Goal: Find specific fact: Find specific fact

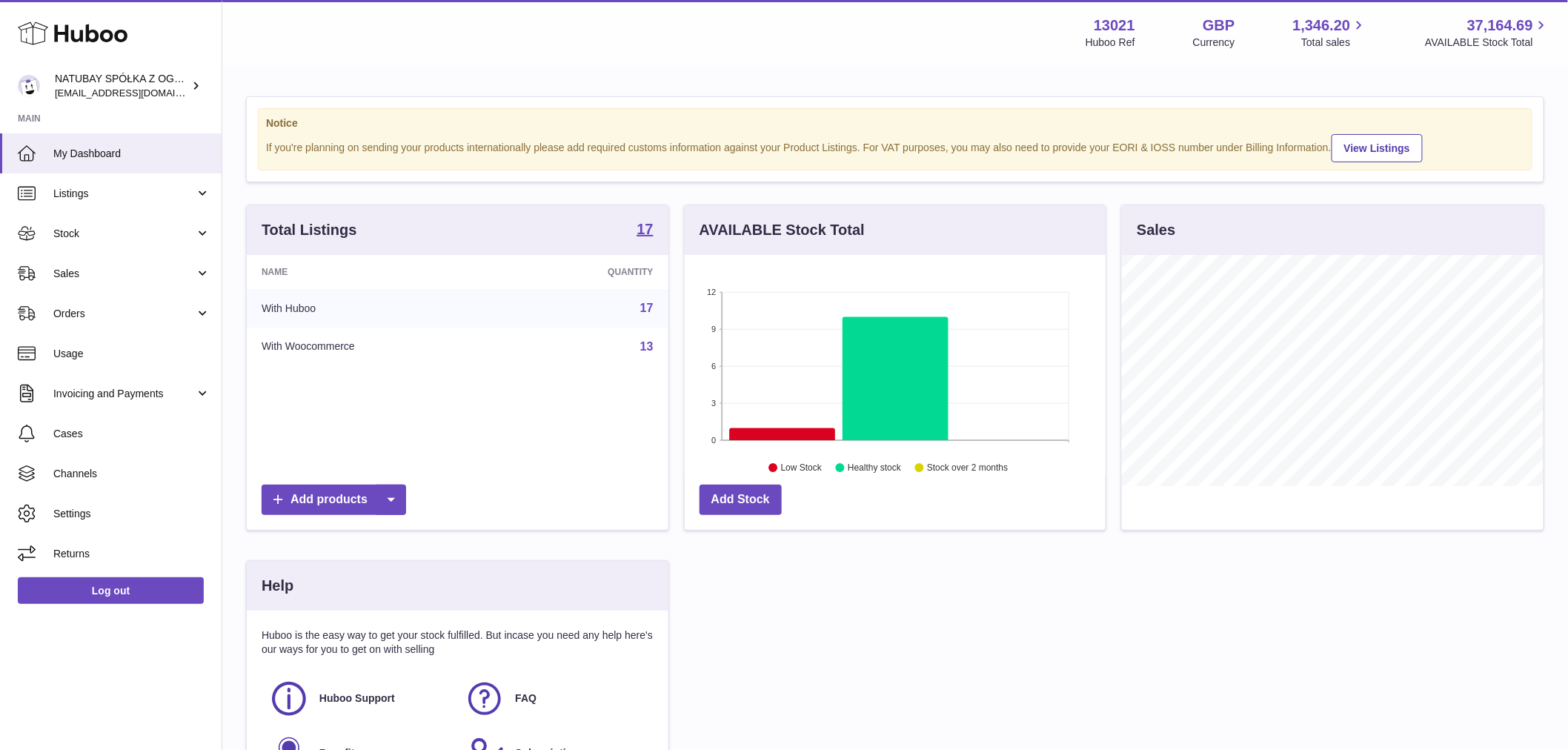
scroll to position [231, 421]
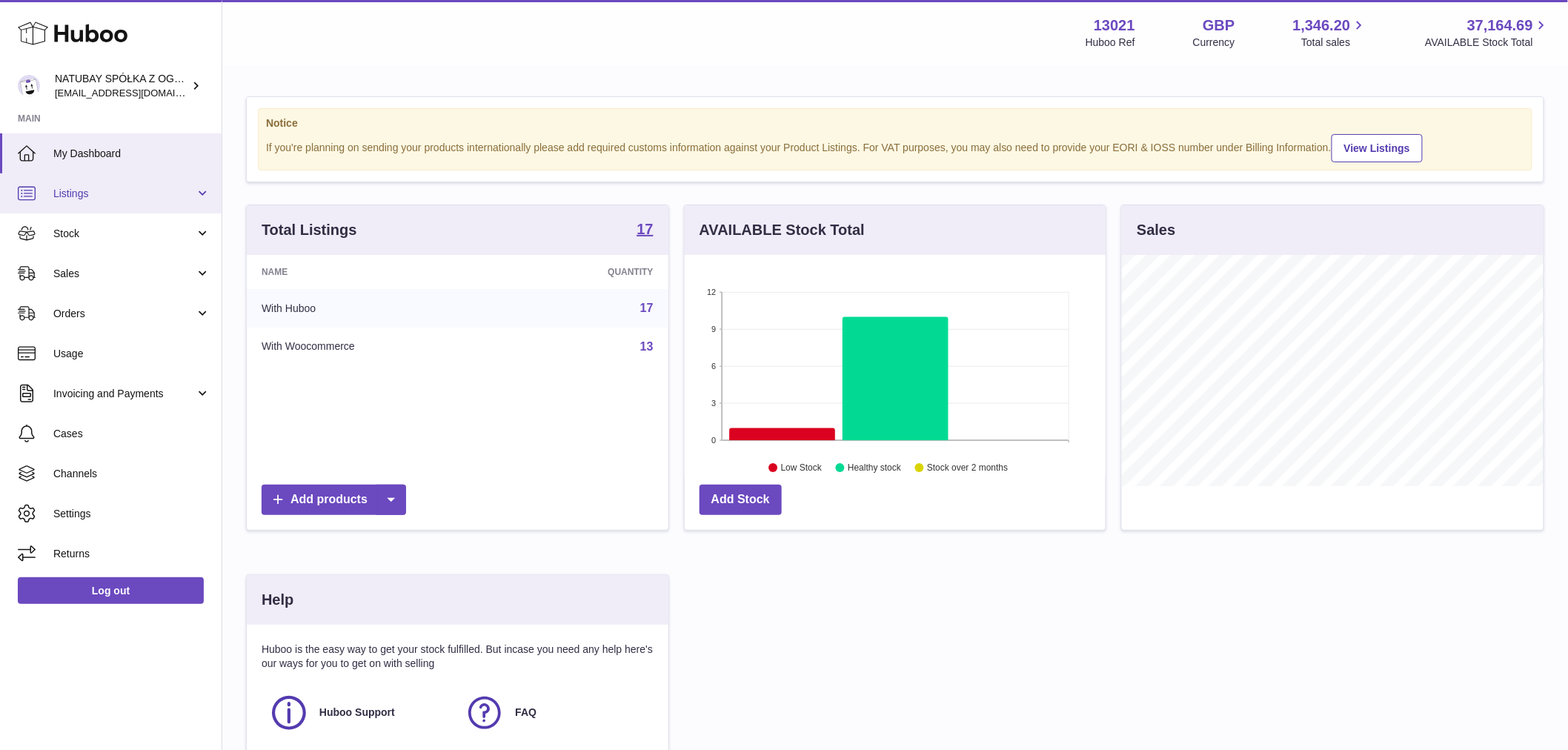
drag, startPoint x: 159, startPoint y: 197, endPoint x: 164, endPoint y: 205, distance: 9.4
click at [159, 197] on span "Listings" at bounding box center [124, 194] width 142 height 14
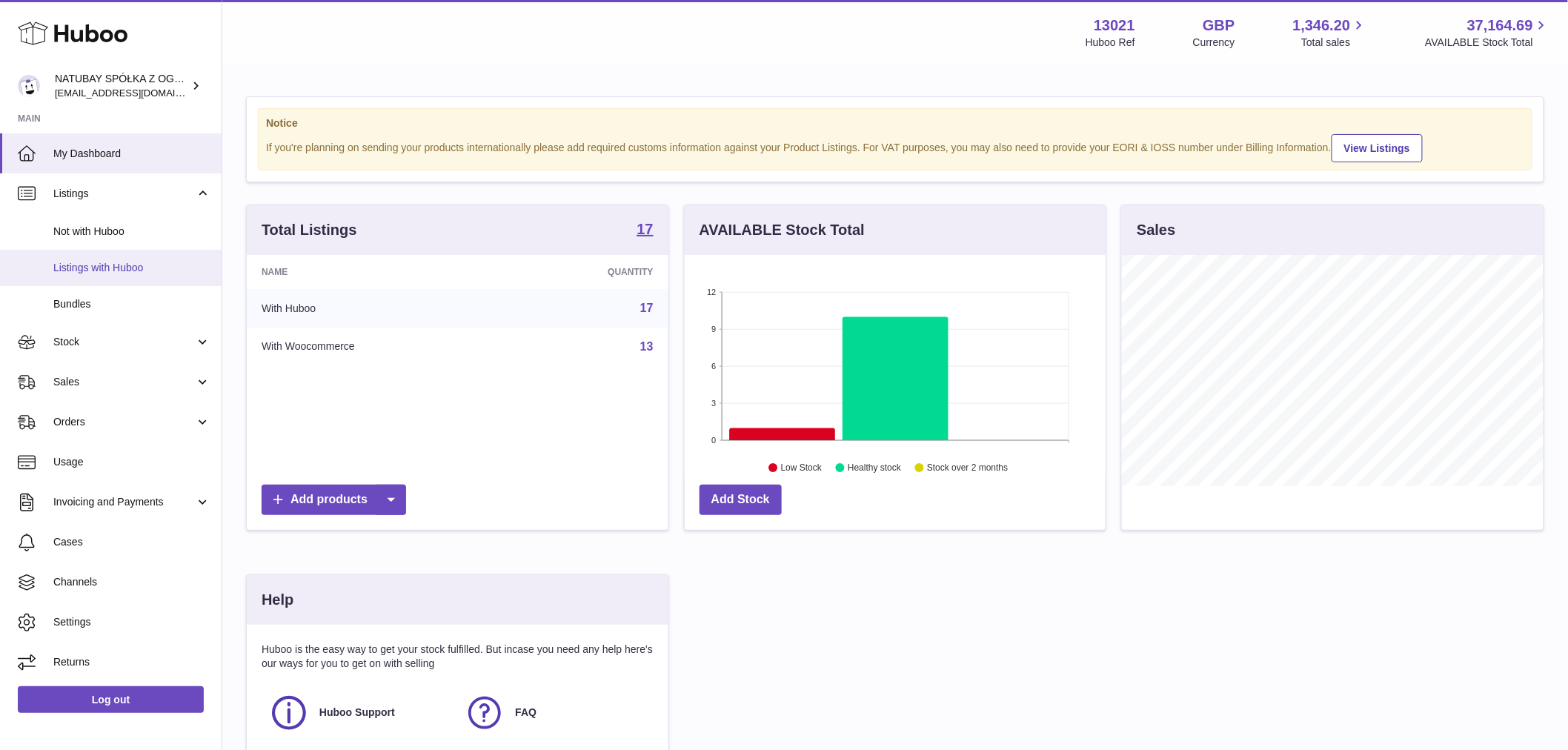
click at [163, 255] on link "Listings with Huboo" at bounding box center [111, 268] width 221 height 37
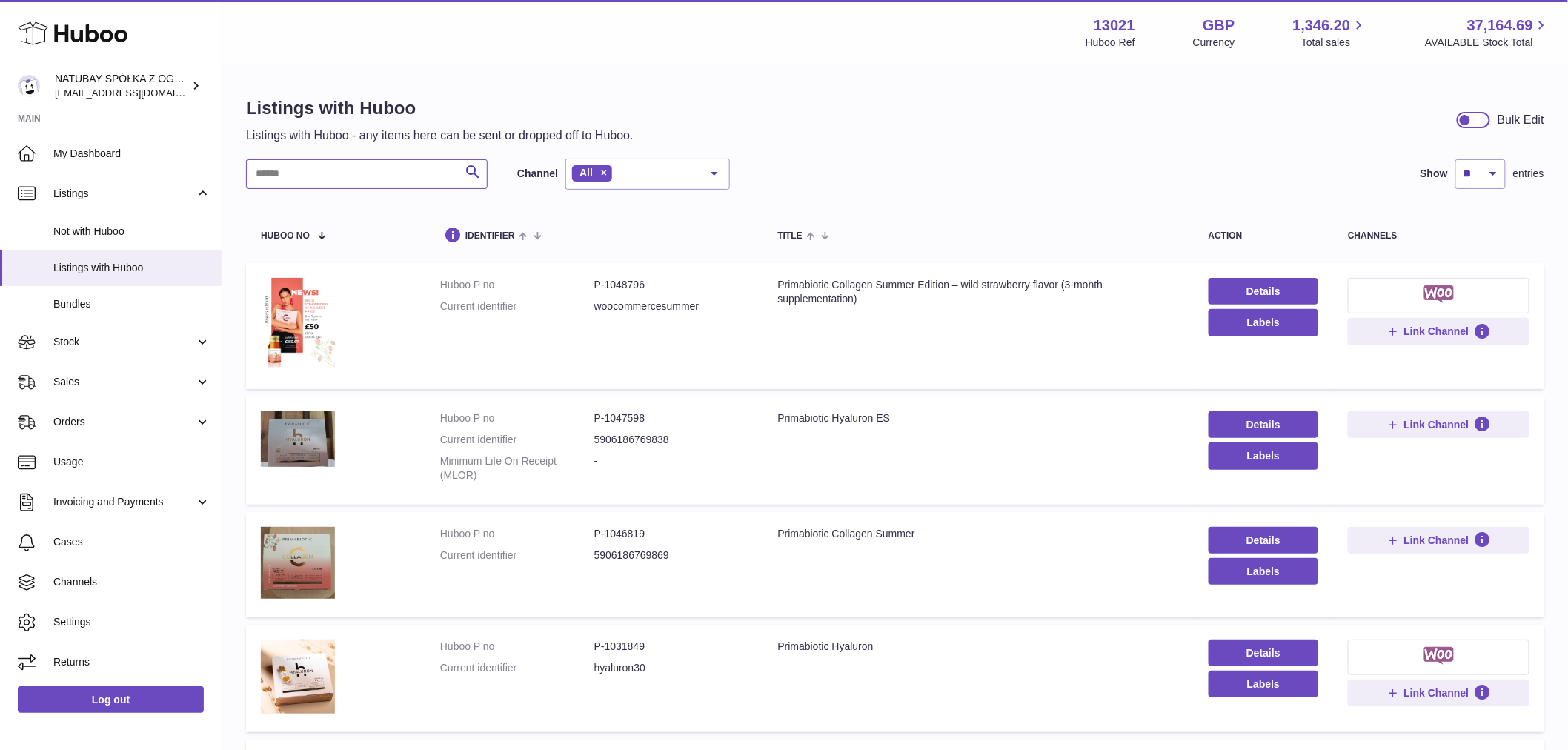
click at [327, 177] on input "text" at bounding box center [367, 174] width 242 height 29
paste input "**********"
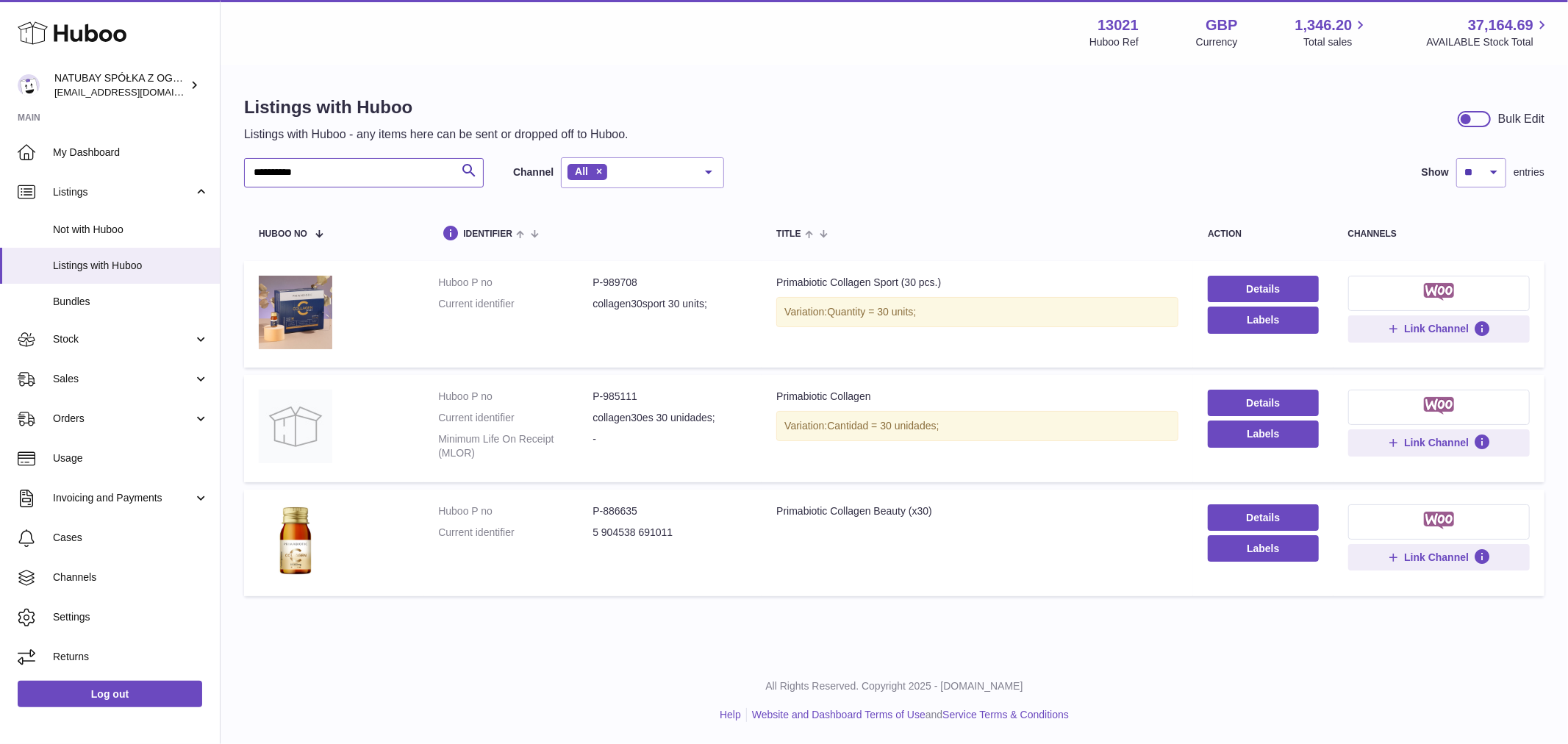
type input "**********"
click at [884, 292] on td "Title Primabiotic Collagen Sport (30 pcs.) Variation: Quantity = 30 units;" at bounding box center [977, 315] width 432 height 107
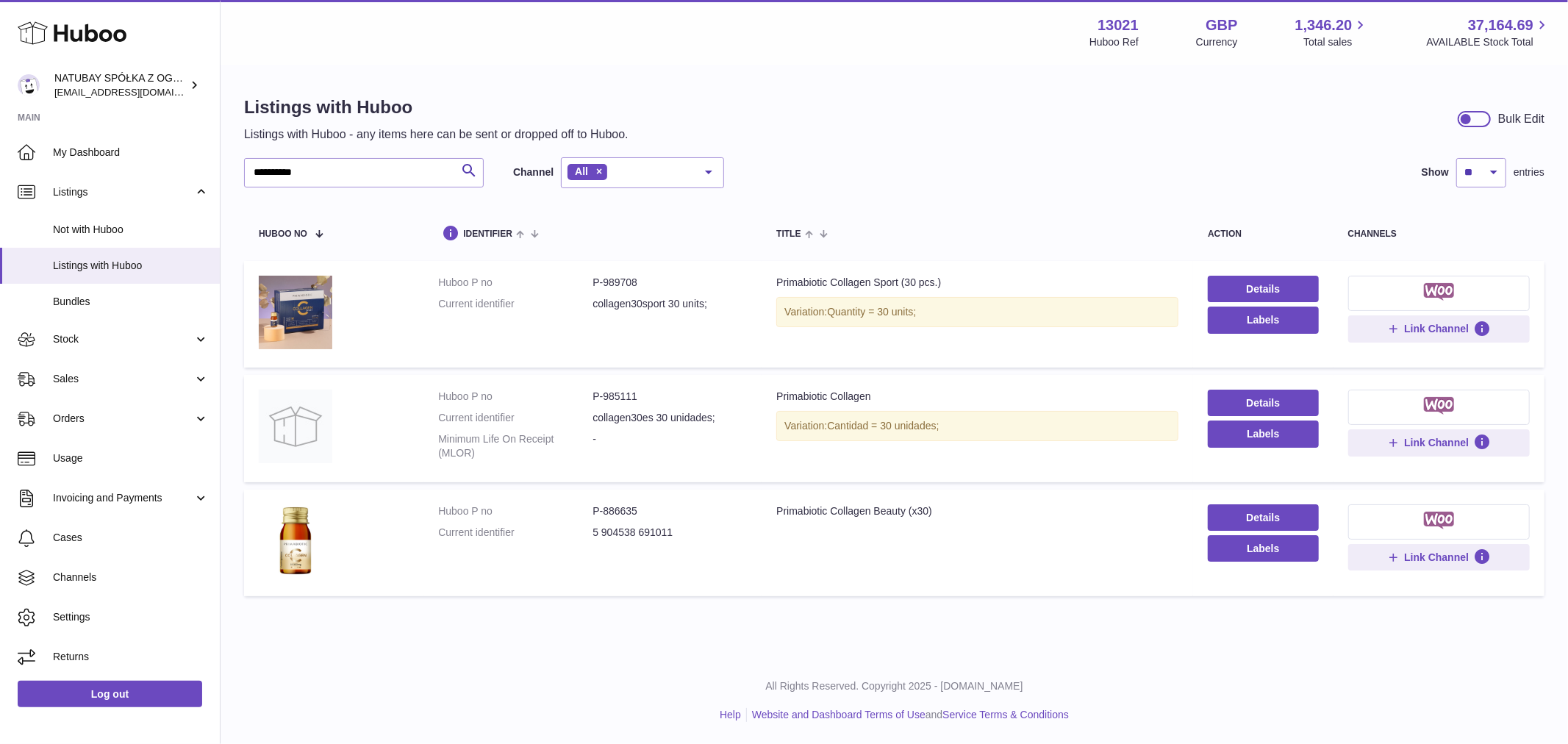
click at [805, 502] on td "Title Primabiotic Collagen Beauty (x30)" at bounding box center [977, 543] width 432 height 107
click at [805, 509] on div "Primabiotic Collagen Beauty (x30)" at bounding box center [977, 511] width 402 height 14
click at [619, 508] on dd "P-886635" at bounding box center [669, 511] width 154 height 14
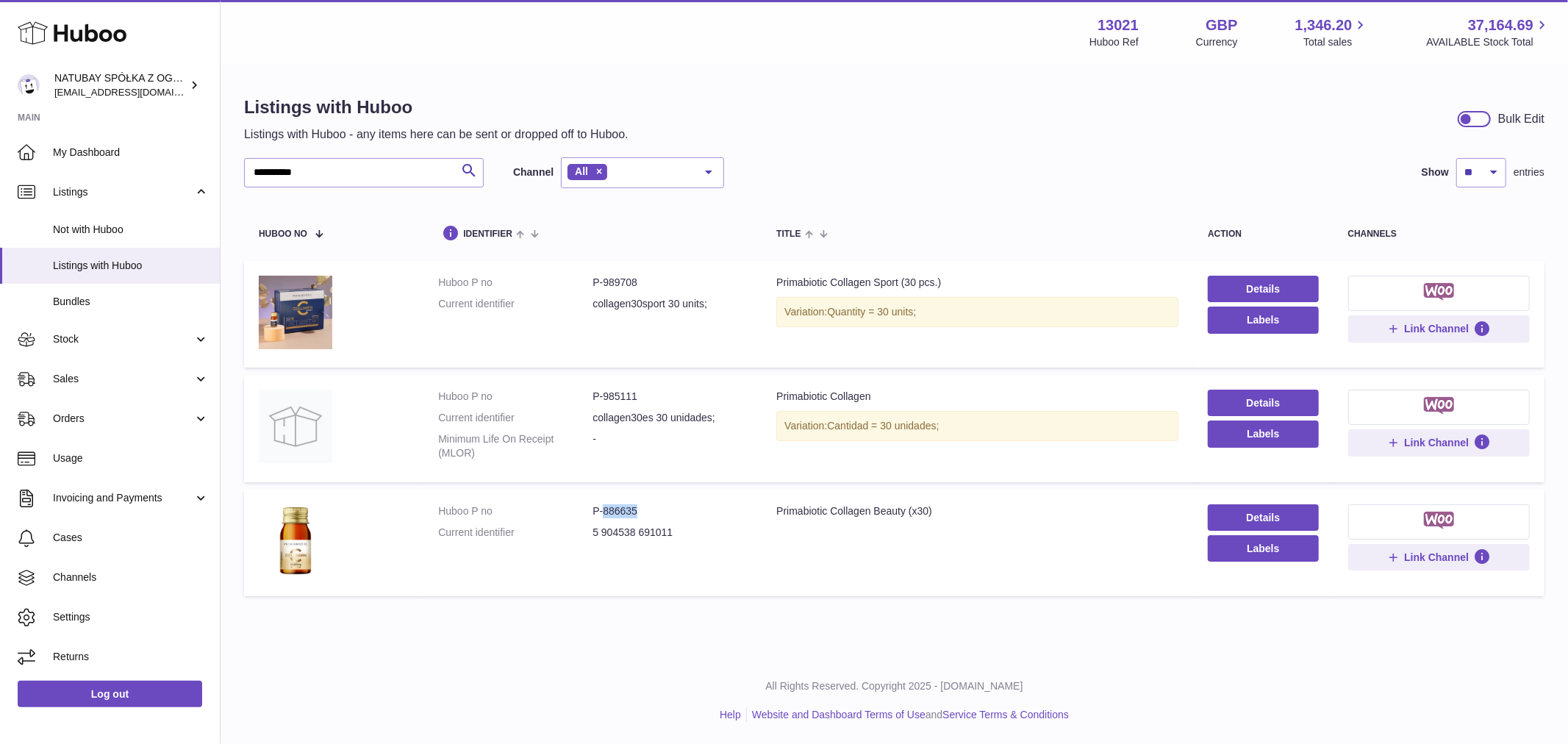
copy dd "886635"
